Goal: Task Accomplishment & Management: Complete application form

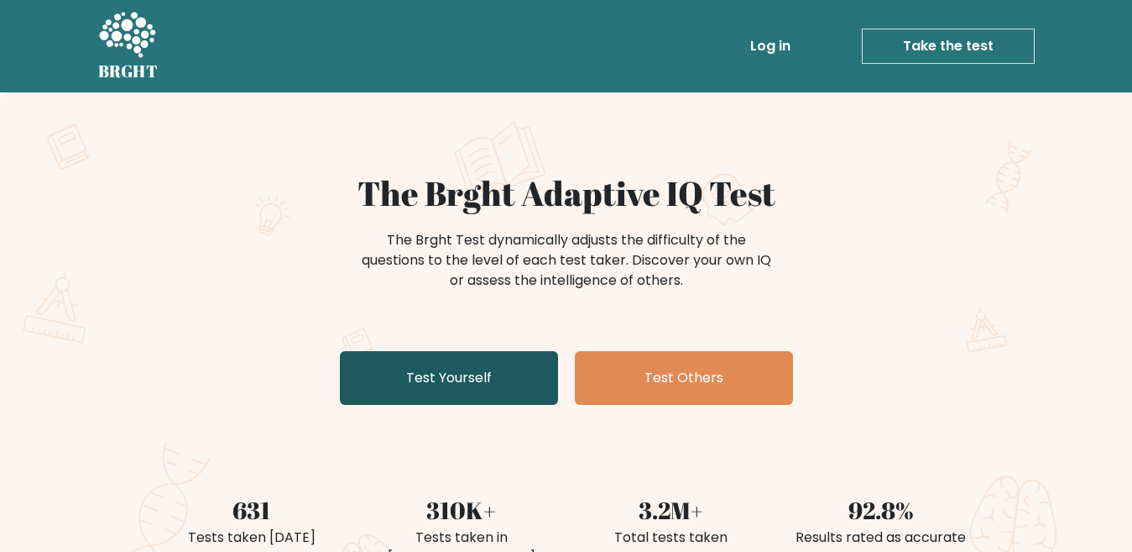
click at [398, 395] on link "Test Yourself" at bounding box center [449, 378] width 218 height 54
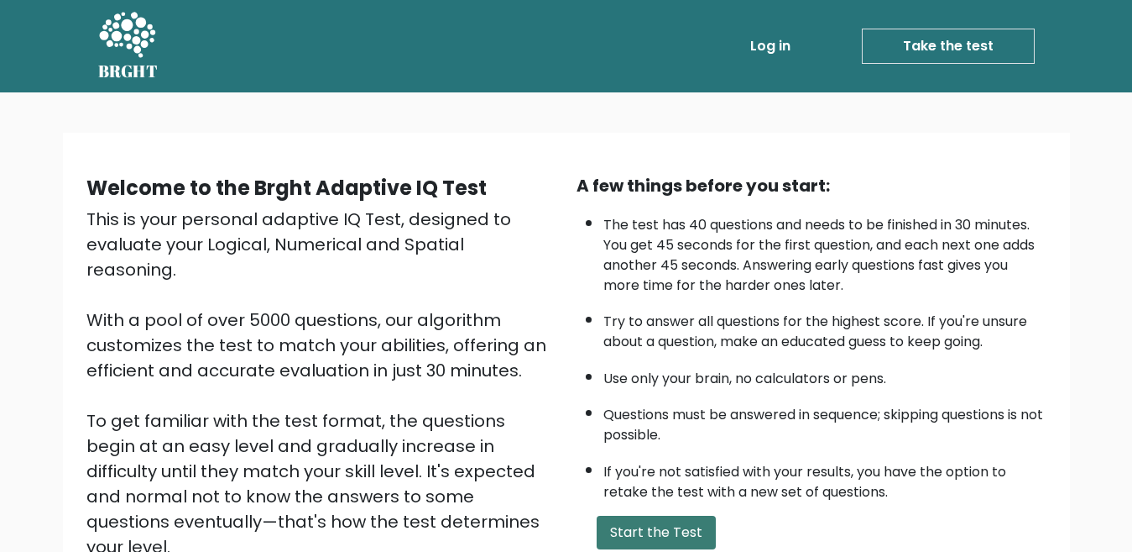
click at [630, 540] on button "Start the Test" at bounding box center [656, 532] width 119 height 34
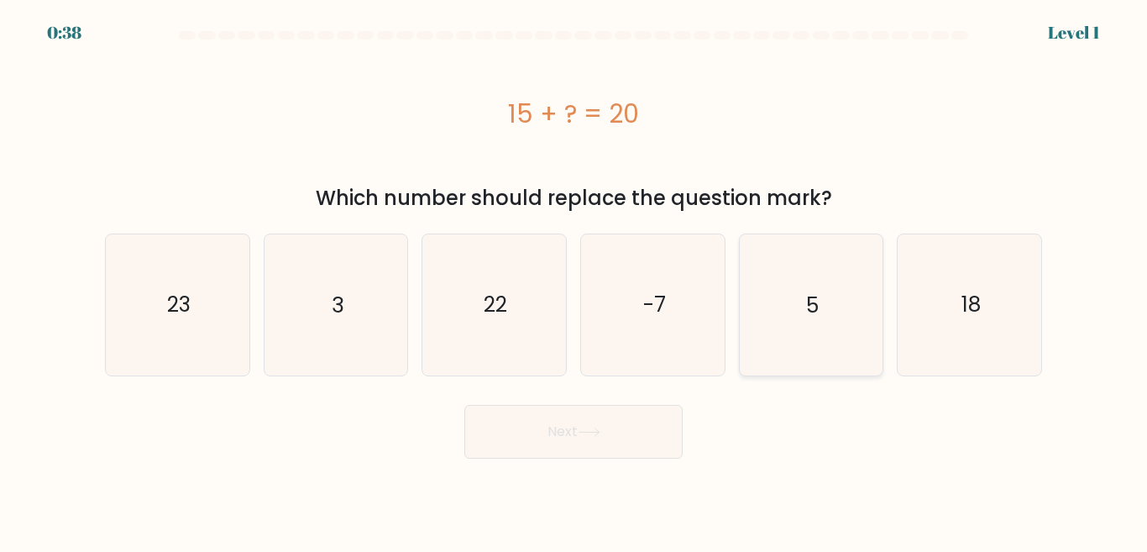
click at [798, 358] on icon "5" at bounding box center [810, 304] width 140 height 140
click at [574, 280] on input "e. 5" at bounding box center [573, 278] width 1 height 4
radio input "true"
click at [584, 421] on button "Next" at bounding box center [573, 432] width 218 height 54
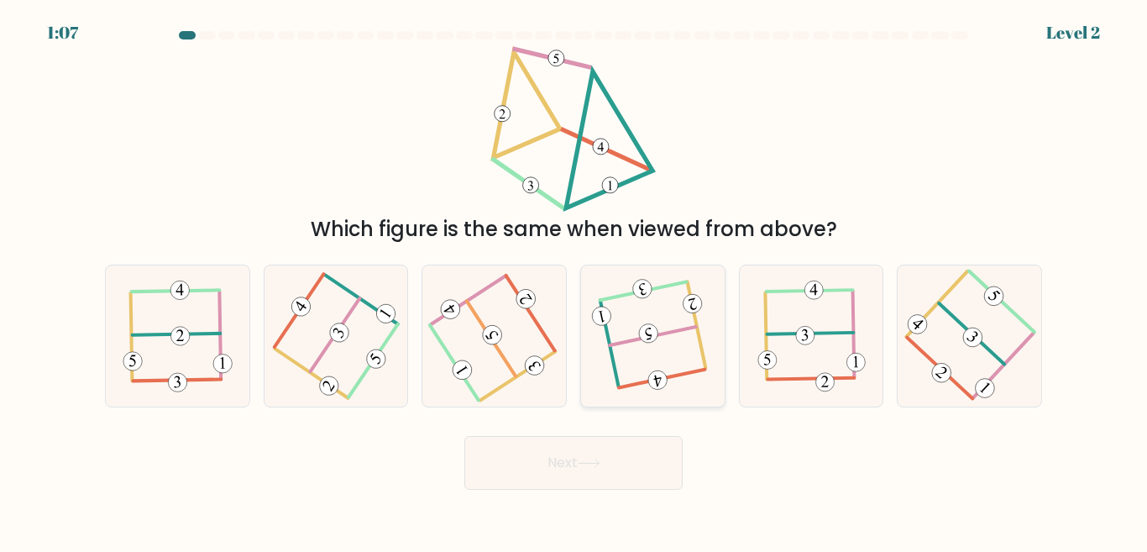
click at [643, 326] on 115 at bounding box center [648, 333] width 23 height 23
click at [574, 280] on input "d." at bounding box center [573, 278] width 1 height 4
radio input "true"
click at [578, 464] on button "Next" at bounding box center [573, 463] width 218 height 54
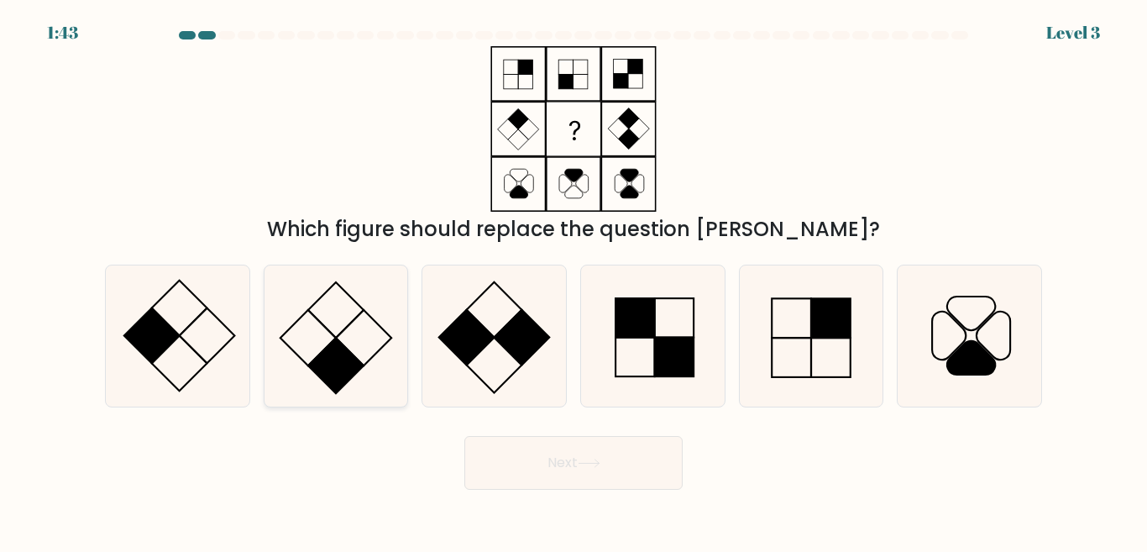
click at [331, 353] on rect at bounding box center [335, 364] width 55 height 55
click at [573, 280] on input "b." at bounding box center [573, 278] width 1 height 4
radio input "true"
click at [558, 447] on button "Next" at bounding box center [573, 463] width 218 height 54
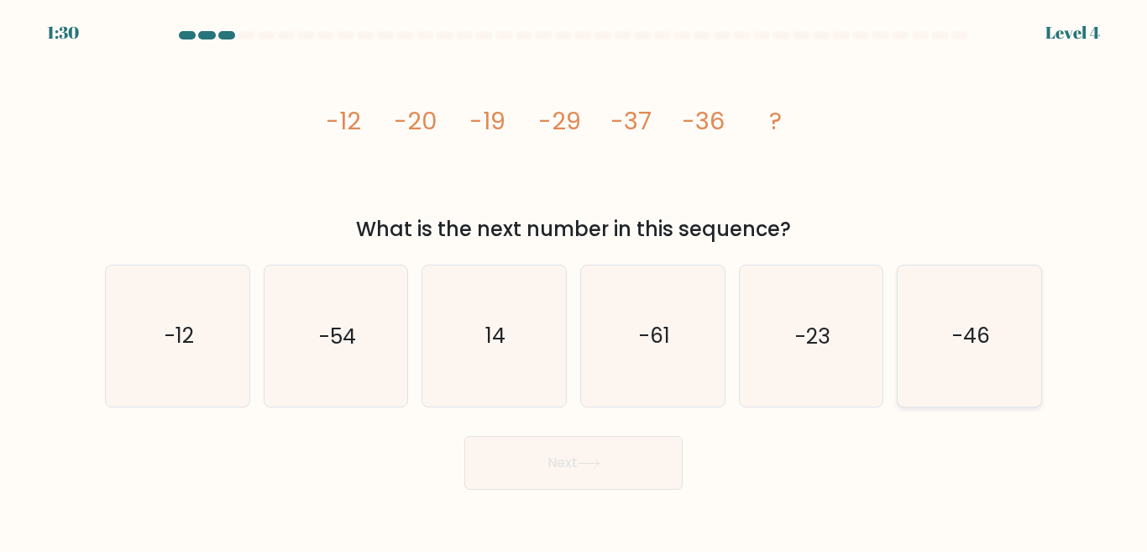
click at [963, 325] on text "-46" at bounding box center [971, 335] width 38 height 29
click at [574, 280] on input "f. -46" at bounding box center [573, 278] width 1 height 4
radio input "true"
click at [567, 485] on button "Next" at bounding box center [573, 463] width 218 height 54
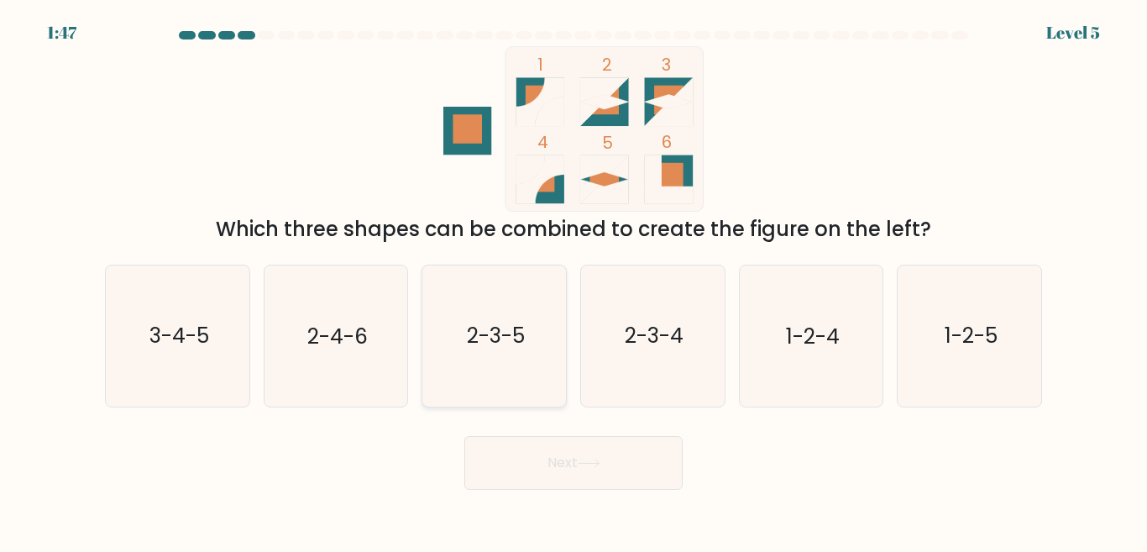
click at [494, 328] on text "2-3-5" at bounding box center [496, 335] width 58 height 29
click at [573, 280] on input "c. 2-3-5" at bounding box center [573, 278] width 1 height 4
radio input "true"
click at [531, 484] on button "Next" at bounding box center [573, 463] width 218 height 54
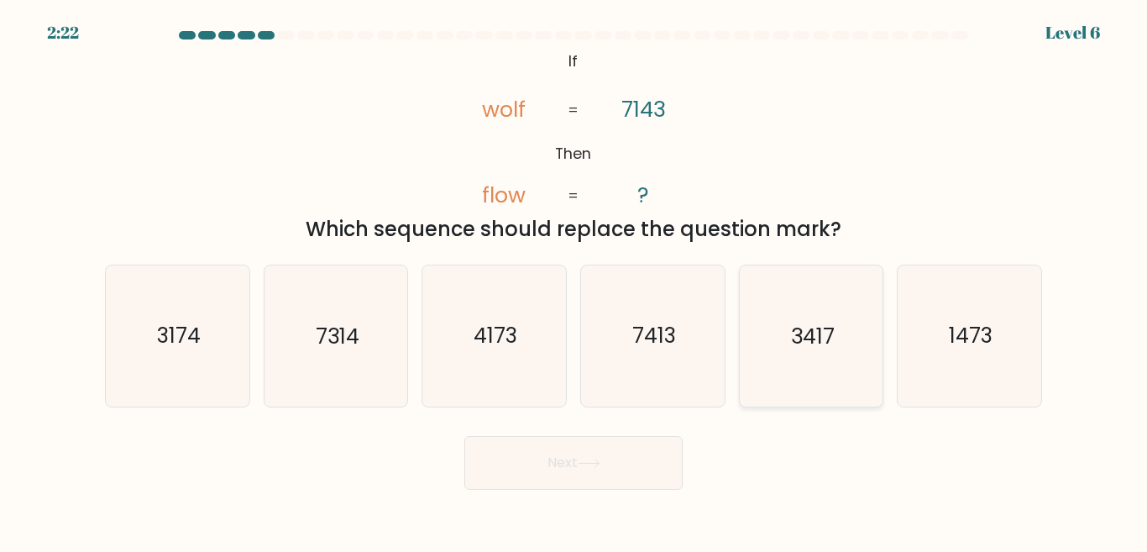
click at [797, 341] on text "3417" at bounding box center [813, 335] width 44 height 29
click at [574, 280] on input "e. 3417" at bounding box center [573, 278] width 1 height 4
radio input "true"
click at [573, 458] on button "Next" at bounding box center [573, 463] width 218 height 54
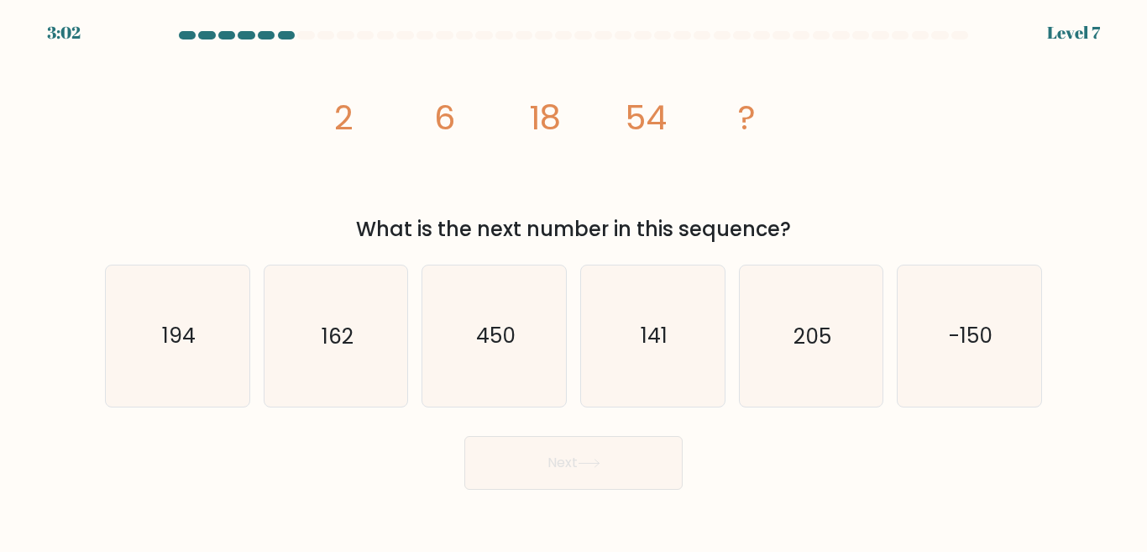
click at [573, 458] on button "Next" at bounding box center [573, 463] width 218 height 54
click at [993, 370] on icon "-150" at bounding box center [969, 335] width 140 height 140
click at [574, 280] on input "f. -150" at bounding box center [573, 278] width 1 height 4
radio input "true"
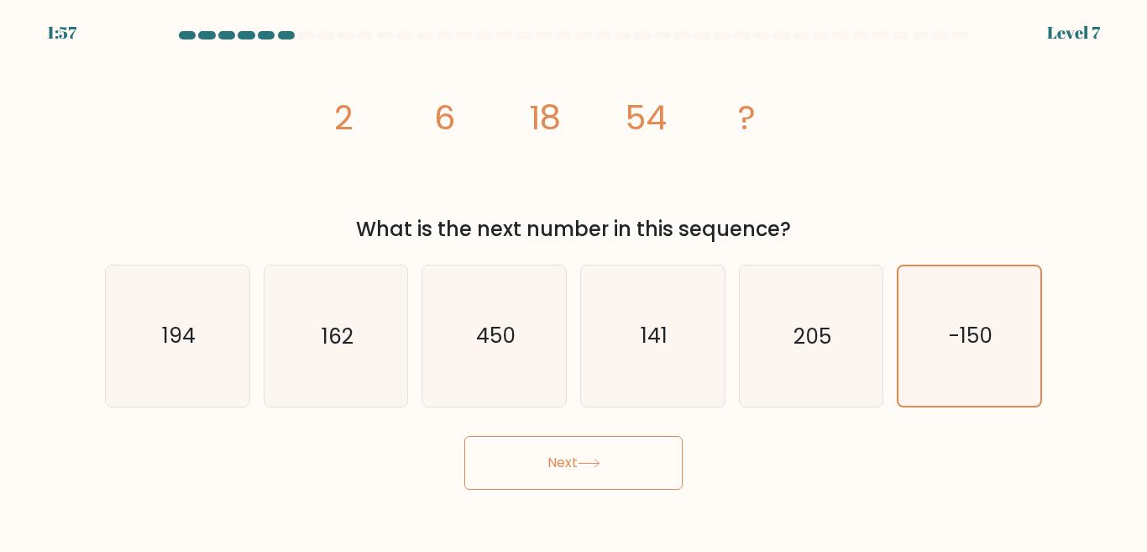
click at [630, 470] on button "Next" at bounding box center [573, 463] width 218 height 54
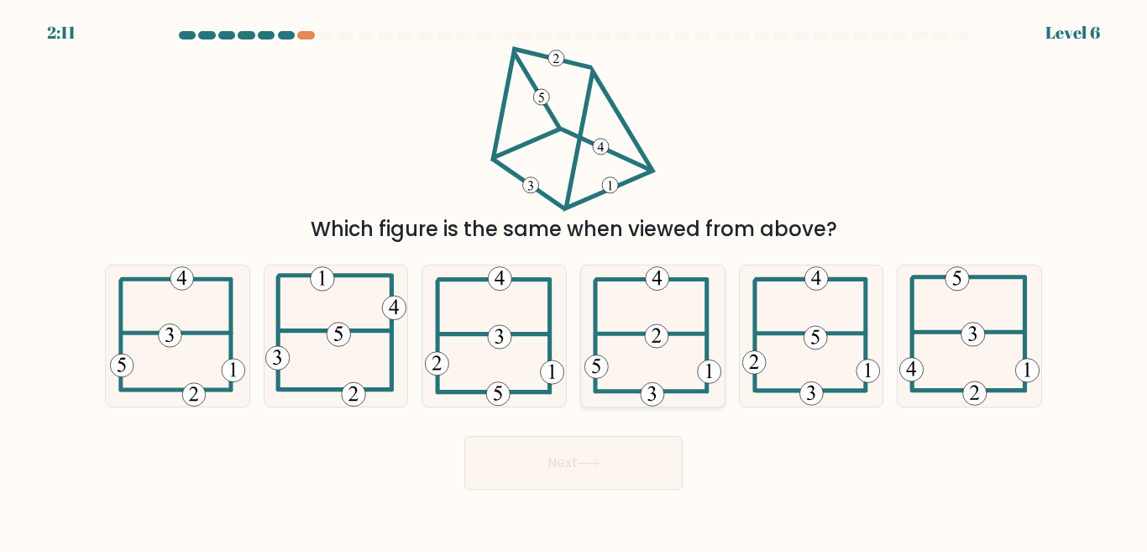
click at [656, 328] on icon at bounding box center [655, 335] width 9 height 14
click at [574, 280] on input "d." at bounding box center [573, 278] width 1 height 4
radio input "true"
click at [567, 458] on button "Next" at bounding box center [573, 463] width 218 height 54
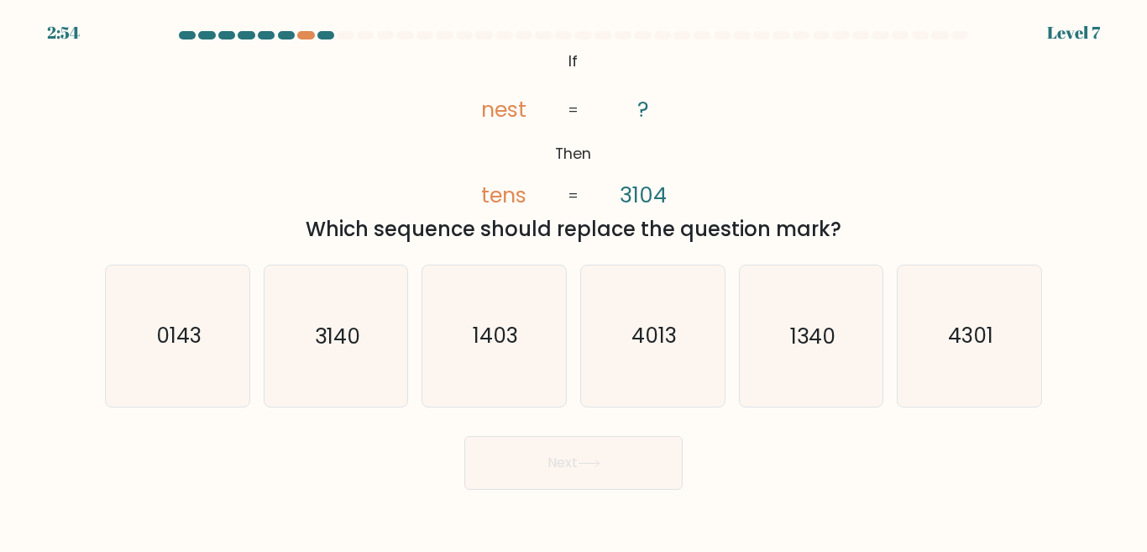
click at [567, 458] on button "Next" at bounding box center [573, 463] width 218 height 54
click at [152, 364] on icon "0143" at bounding box center [177, 335] width 140 height 140
click at [573, 280] on input "a. 0143" at bounding box center [573, 278] width 1 height 4
radio input "true"
click at [523, 463] on button "Next" at bounding box center [573, 463] width 218 height 54
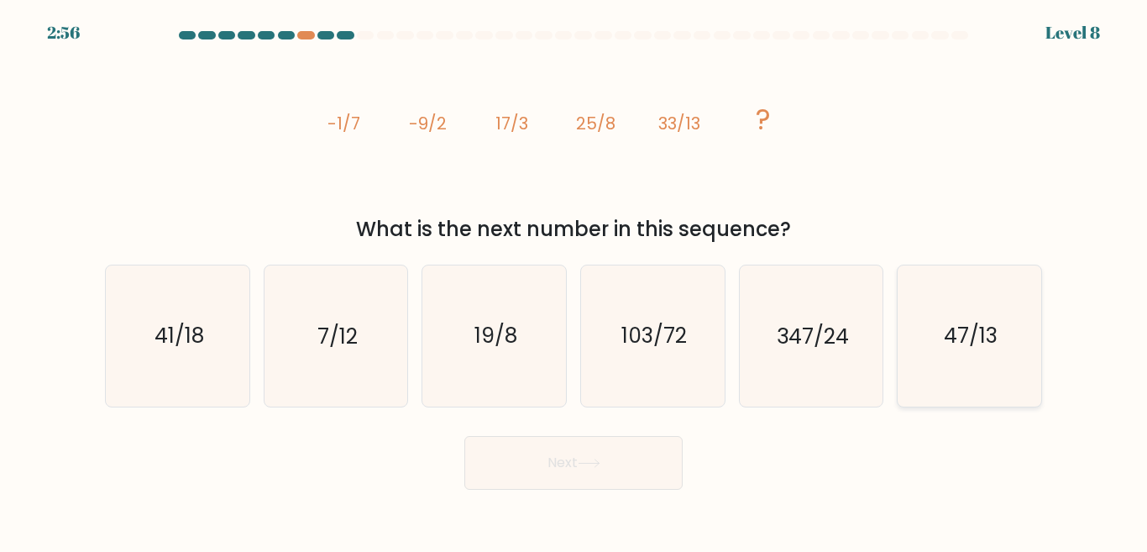
click at [939, 366] on icon "47/13" at bounding box center [969, 335] width 140 height 140
click at [574, 280] on input "f. 47/13" at bounding box center [573, 278] width 1 height 4
radio input "true"
click at [608, 457] on button "Next" at bounding box center [573, 463] width 218 height 54
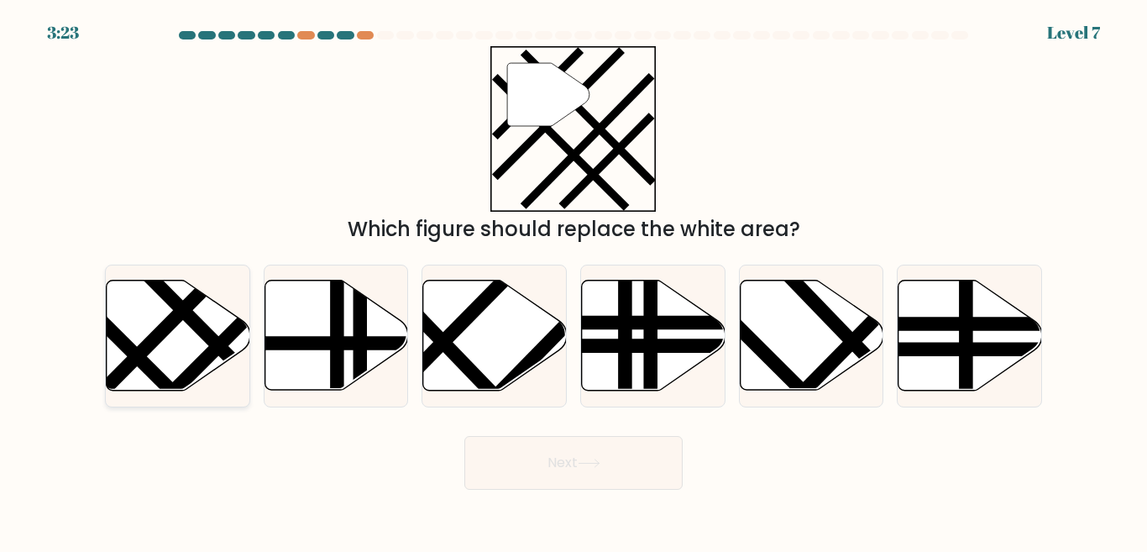
click at [152, 352] on icon at bounding box center [179, 335] width 144 height 110
click at [573, 280] on input "a." at bounding box center [573, 278] width 1 height 4
radio input "true"
click at [563, 444] on button "Next" at bounding box center [573, 463] width 218 height 54
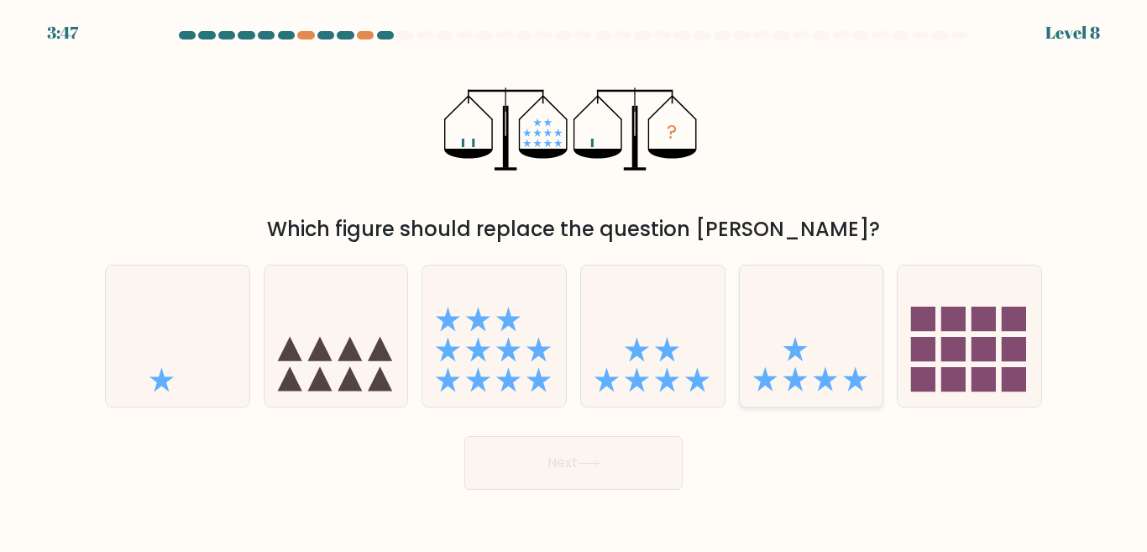
click at [808, 341] on icon at bounding box center [812, 335] width 144 height 118
click at [574, 280] on input "e." at bounding box center [573, 278] width 1 height 4
radio input "true"
click at [582, 475] on button "Next" at bounding box center [573, 463] width 218 height 54
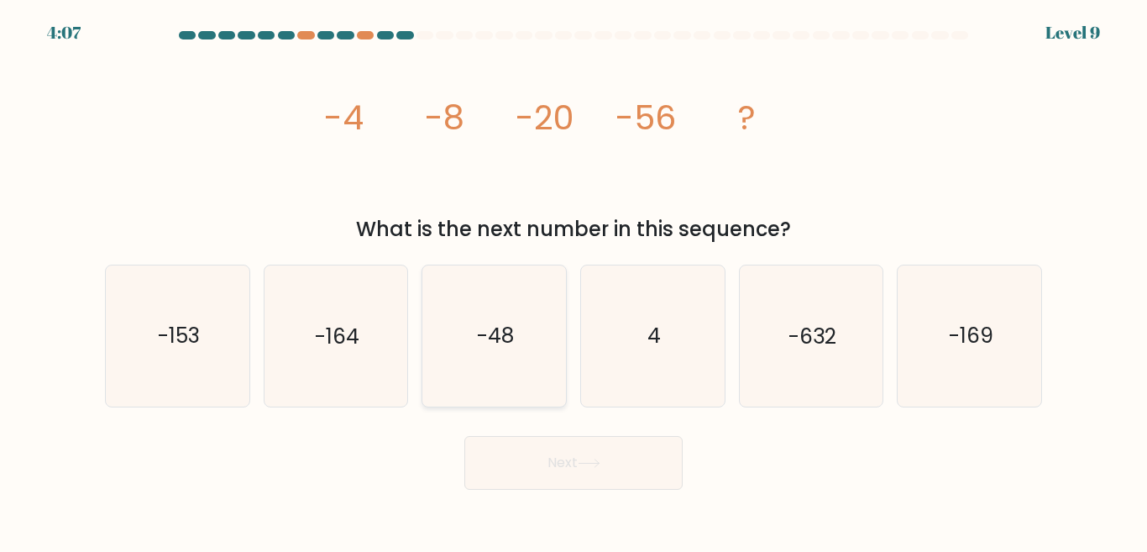
click at [529, 331] on icon "-48" at bounding box center [494, 335] width 140 height 140
click at [573, 280] on input "c. -48" at bounding box center [573, 278] width 1 height 4
radio input "true"
click at [155, 359] on icon "-153" at bounding box center [177, 335] width 140 height 140
click at [573, 280] on input "a. -153" at bounding box center [573, 278] width 1 height 4
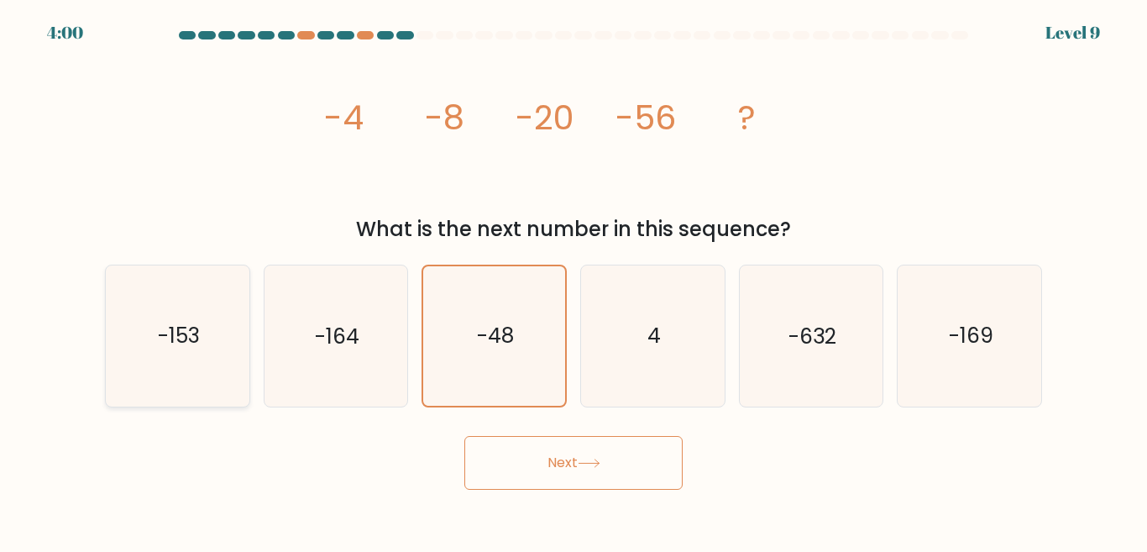
radio input "true"
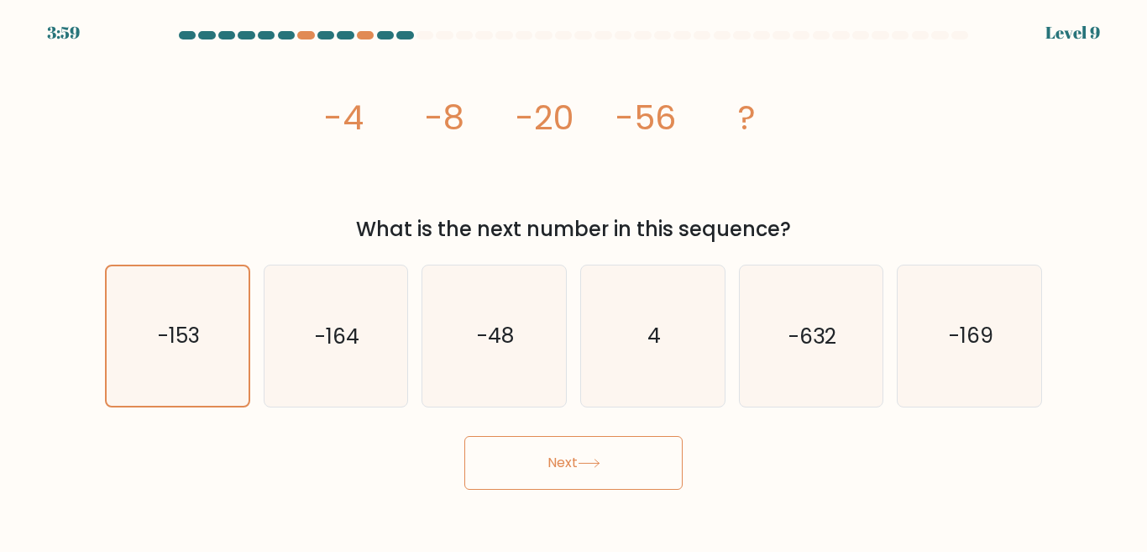
click at [483, 493] on body "3:59 Level 9" at bounding box center [573, 276] width 1147 height 552
click at [511, 448] on button "Next" at bounding box center [573, 463] width 218 height 54
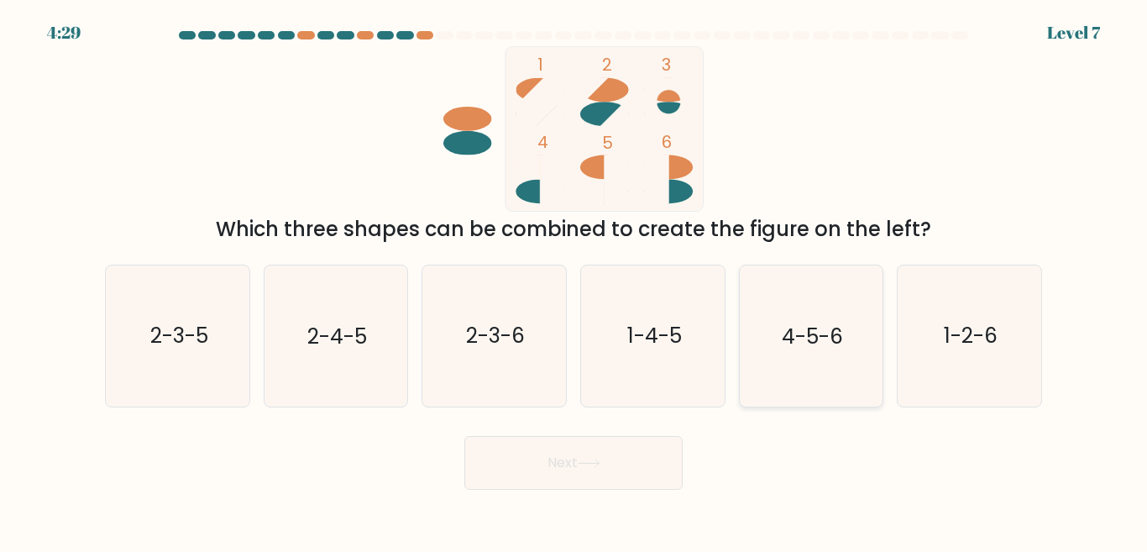
click at [798, 322] on text "4-5-6" at bounding box center [812, 335] width 61 height 29
click at [574, 280] on input "e. 4-5-6" at bounding box center [573, 278] width 1 height 4
radio input "true"
click at [643, 450] on button "Next" at bounding box center [573, 463] width 218 height 54
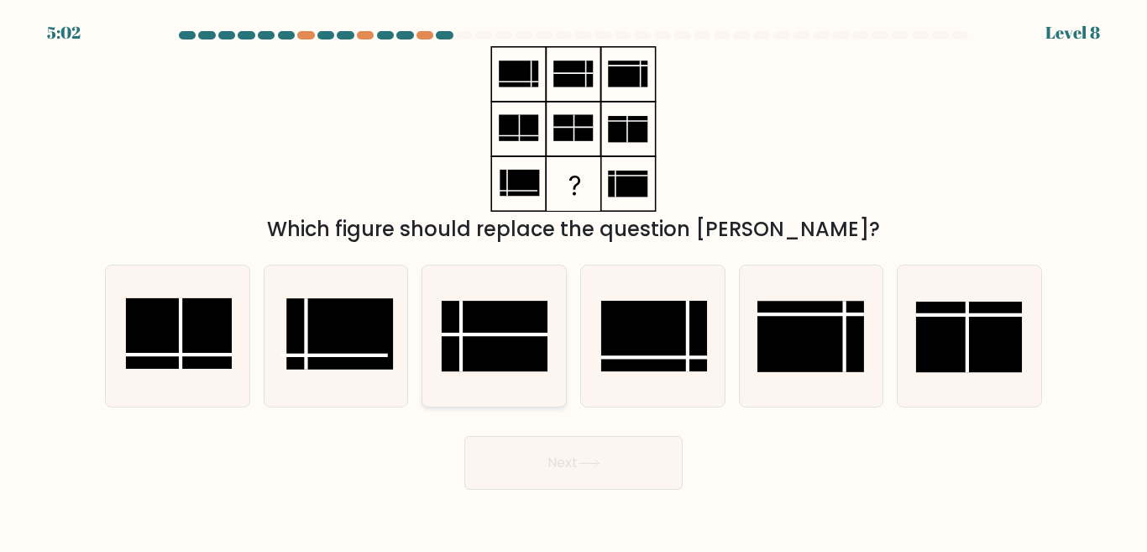
click at [455, 324] on rect at bounding box center [495, 336] width 106 height 71
click at [573, 280] on input "c." at bounding box center [573, 278] width 1 height 4
radio input "true"
click at [575, 443] on button "Next" at bounding box center [573, 463] width 218 height 54
